Goal: Transaction & Acquisition: Purchase product/service

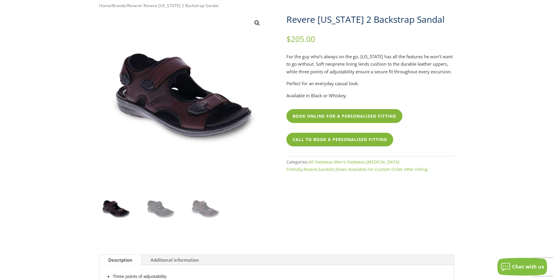
scroll to position [151, 0]
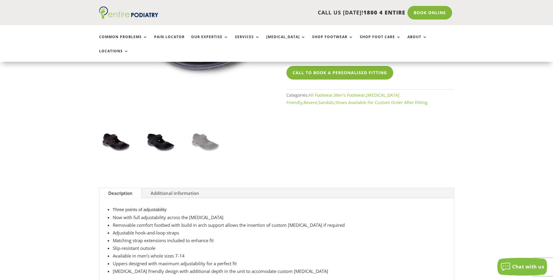
click at [162, 125] on img at bounding box center [160, 141] width 33 height 33
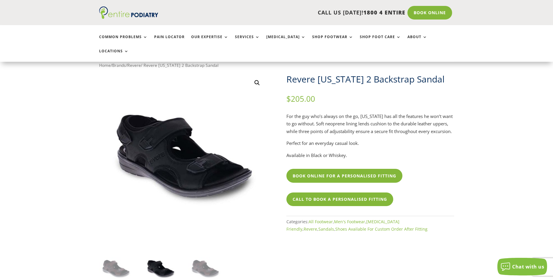
scroll to position [91, 0]
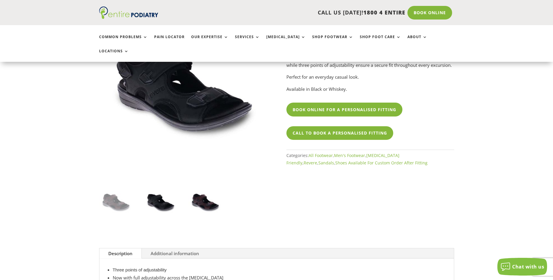
click at [203, 188] on img at bounding box center [204, 202] width 33 height 33
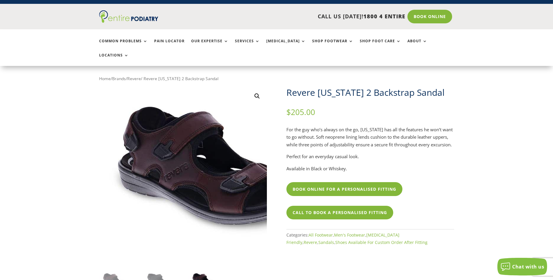
scroll to position [151, 0]
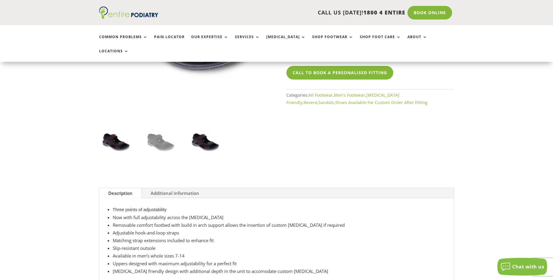
drag, startPoint x: 115, startPoint y: 128, endPoint x: 109, endPoint y: 126, distance: 6.5
click at [109, 126] on img at bounding box center [115, 141] width 33 height 33
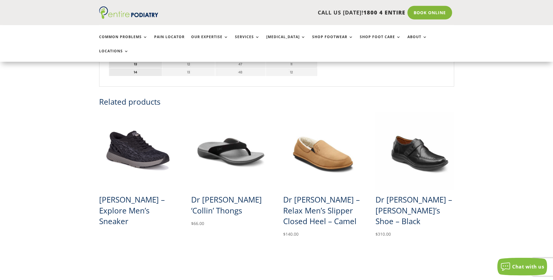
scroll to position [453, 0]
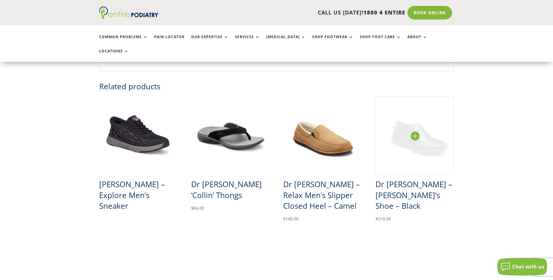
click at [414, 122] on img at bounding box center [414, 135] width 79 height 79
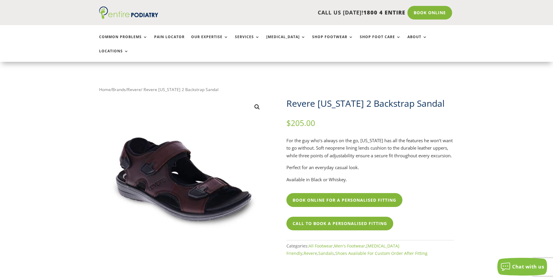
scroll to position [453, 0]
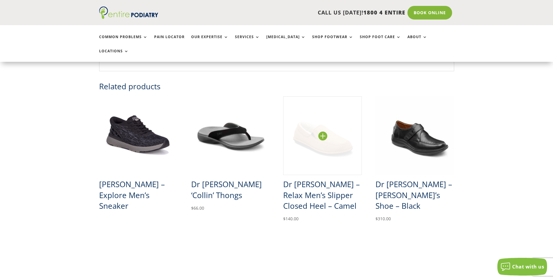
click at [322, 122] on img at bounding box center [322, 135] width 79 height 79
